Goal: Transaction & Acquisition: Purchase product/service

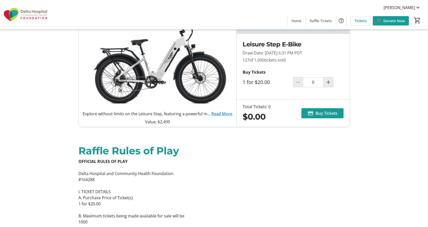
scroll to position [25, 0]
click at [346, 109] on div "Total Tickets: 0 $0.00 Buy Tickets" at bounding box center [293, 112] width 113 height 27
click at [321, 109] on span at bounding box center [322, 113] width 42 height 12
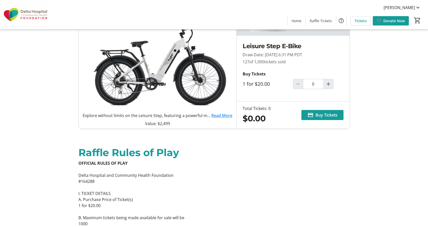
scroll to position [25, 0]
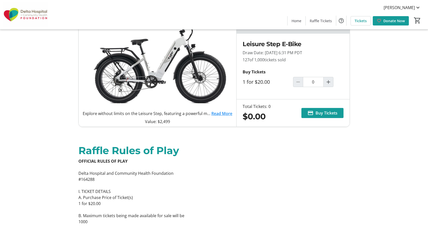
drag, startPoint x: 243, startPoint y: 60, endPoint x: 291, endPoint y: 58, distance: 47.7
click at [291, 58] on p "127 of 1,000 tickets sold" at bounding box center [293, 60] width 101 height 6
click at [371, 62] on div "Sales End: [DATE] 6:31 PM PDT 3 days left Explore without limits on the Leisure…" at bounding box center [214, 70] width 333 height 112
